Goal: Information Seeking & Learning: Learn about a topic

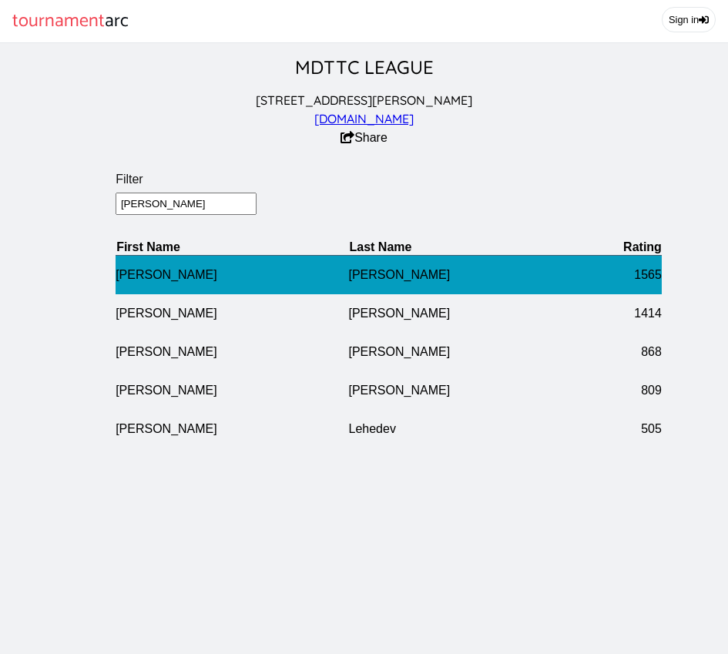
type input "[PERSON_NAME]"
click at [143, 280] on td "[PERSON_NAME]" at bounding box center [232, 274] width 233 height 39
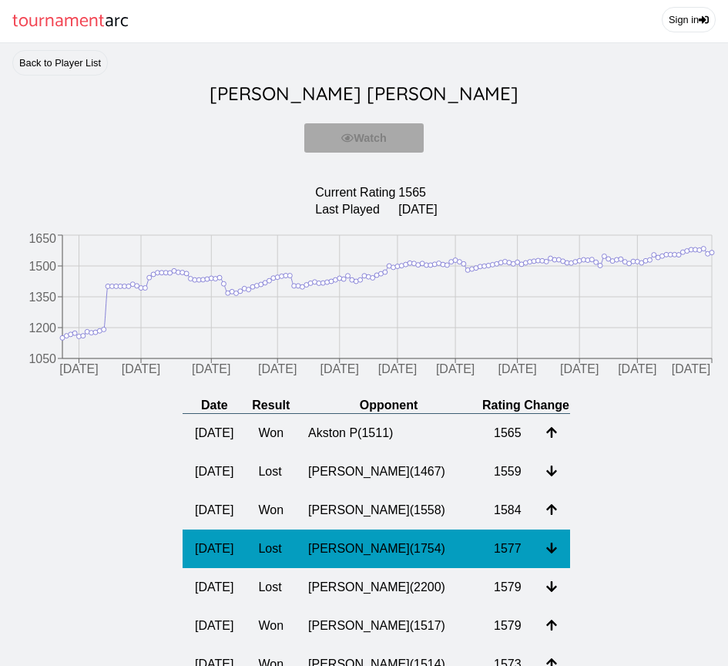
click at [392, 564] on td "[PERSON_NAME] ( 1754 )" at bounding box center [389, 548] width 186 height 39
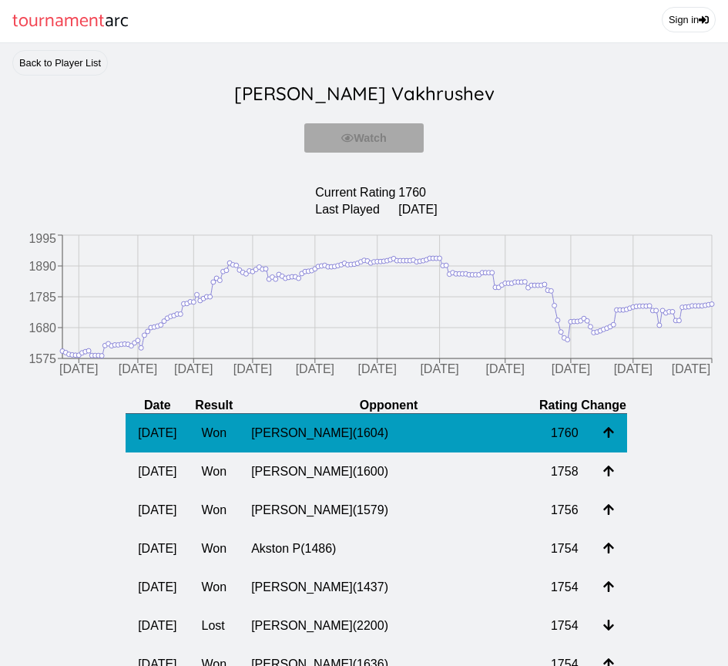
click at [439, 432] on td "[PERSON_NAME] ( 1604 )" at bounding box center [389, 433] width 300 height 39
